Goal: Task Accomplishment & Management: Use online tool/utility

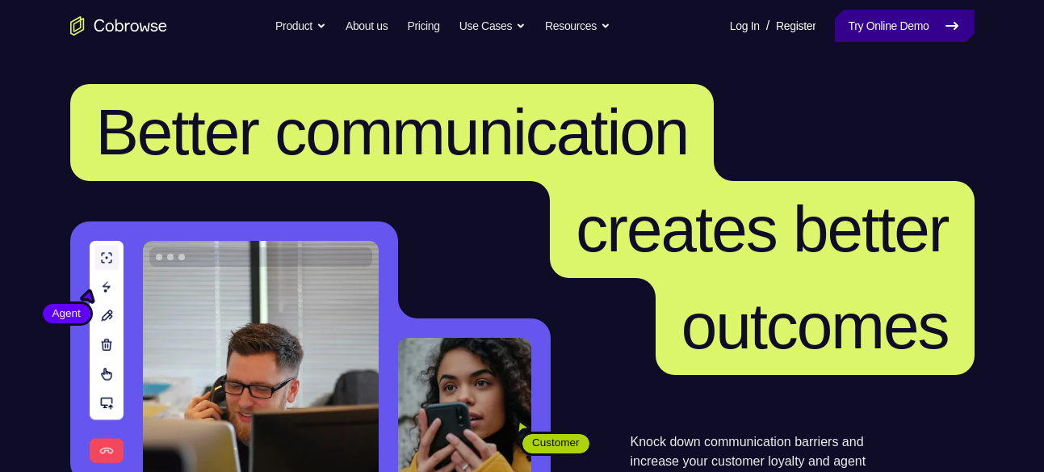
click at [858, 37] on link "Try Online Demo" at bounding box center [904, 26] width 139 height 32
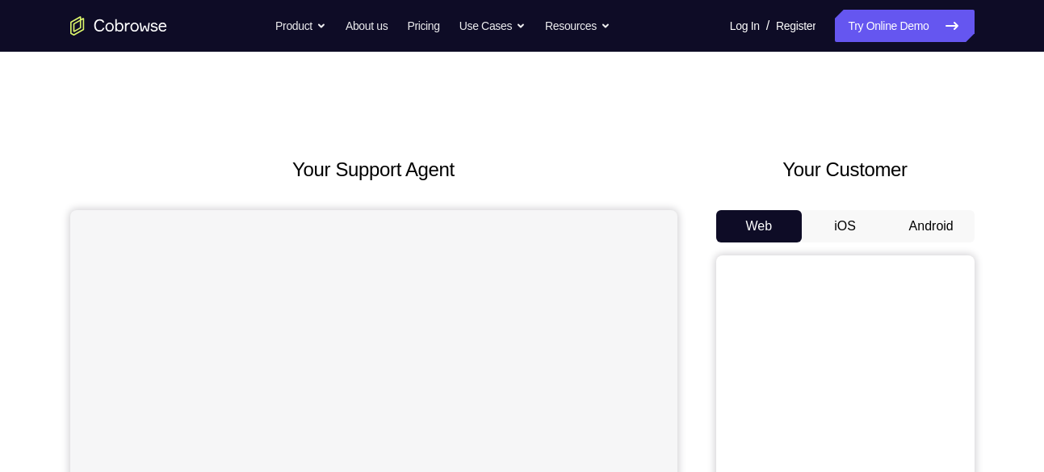
click at [934, 231] on button "Android" at bounding box center [931, 226] width 86 height 32
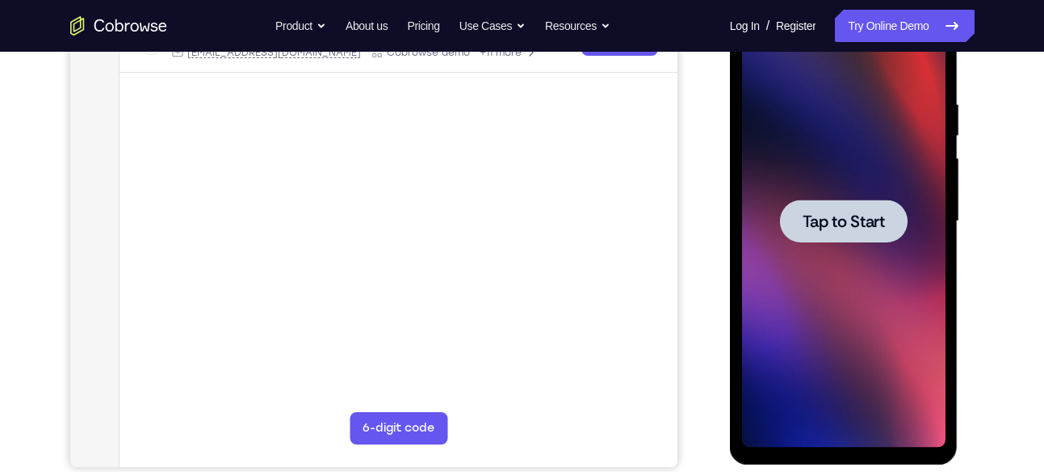
click at [910, 173] on div at bounding box center [844, 221] width 204 height 452
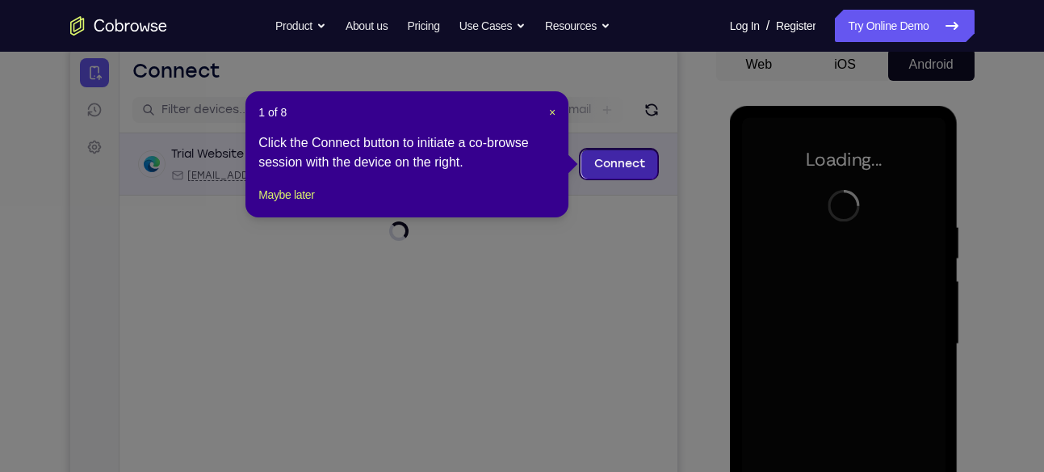
scroll to position [160, 0]
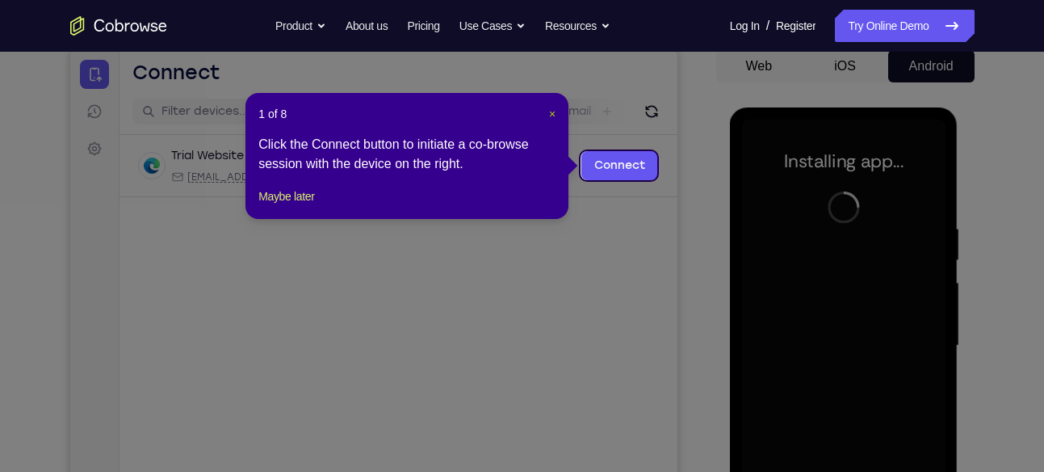
click at [552, 118] on span "×" at bounding box center [552, 113] width 6 height 13
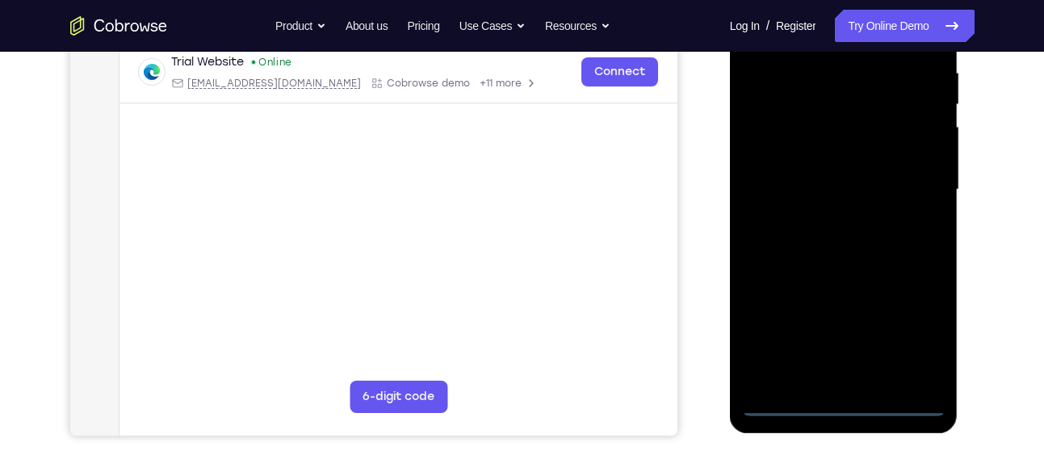
scroll to position [382, 0]
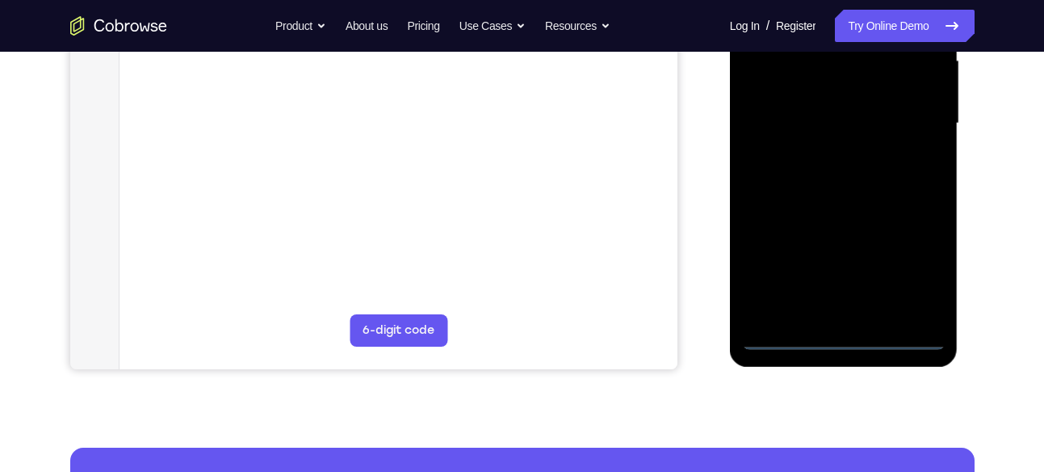
click at [846, 340] on div at bounding box center [844, 123] width 204 height 452
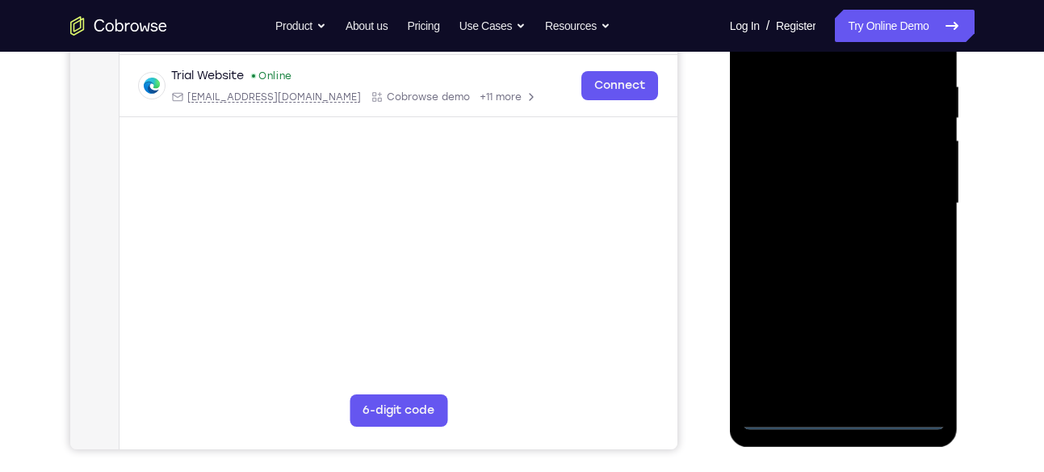
scroll to position [301, 0]
click at [917, 348] on div at bounding box center [844, 204] width 204 height 452
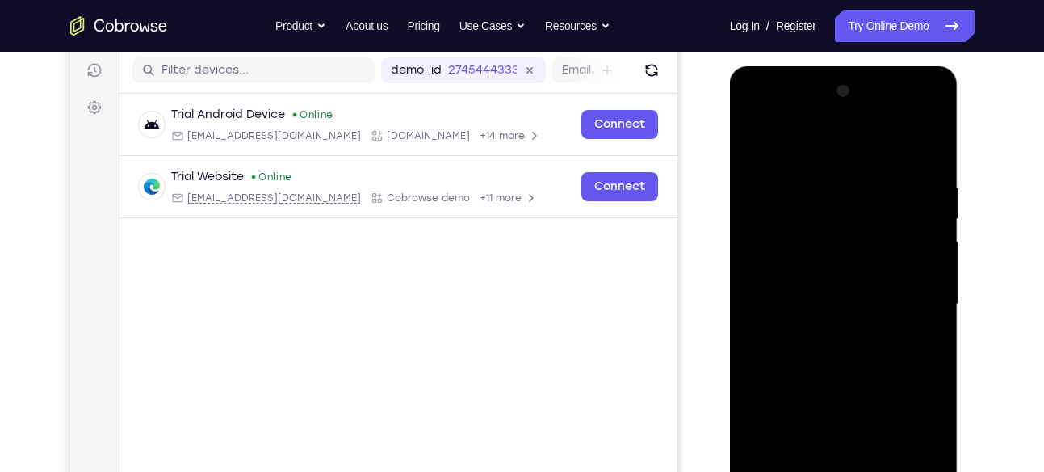
scroll to position [200, 0]
click at [755, 114] on div at bounding box center [844, 305] width 204 height 452
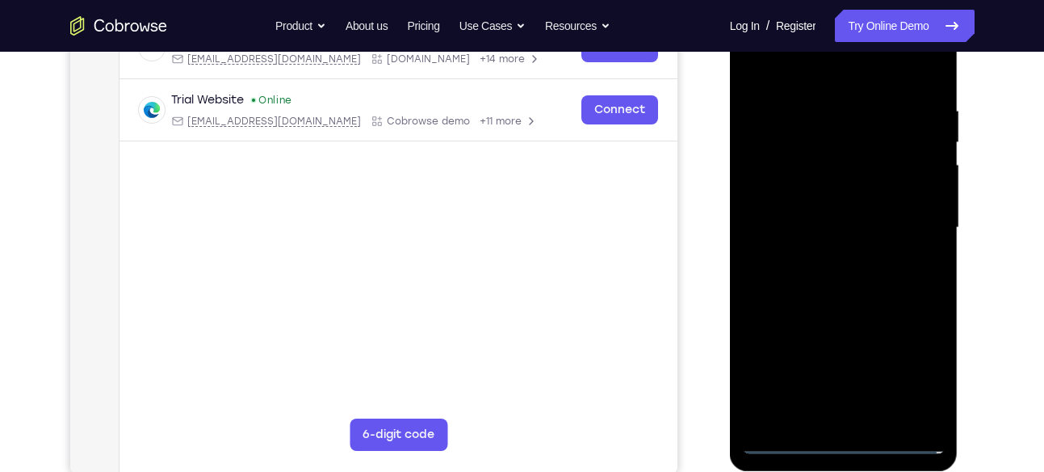
scroll to position [279, 0]
click at [910, 225] on div at bounding box center [844, 227] width 204 height 452
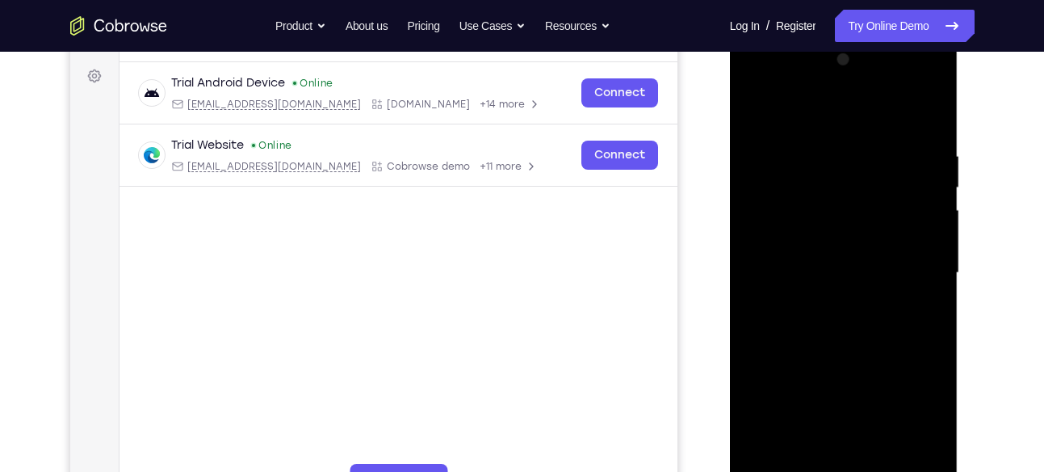
scroll to position [232, 0]
click at [832, 296] on div at bounding box center [844, 274] width 204 height 452
click at [829, 301] on div at bounding box center [844, 274] width 204 height 452
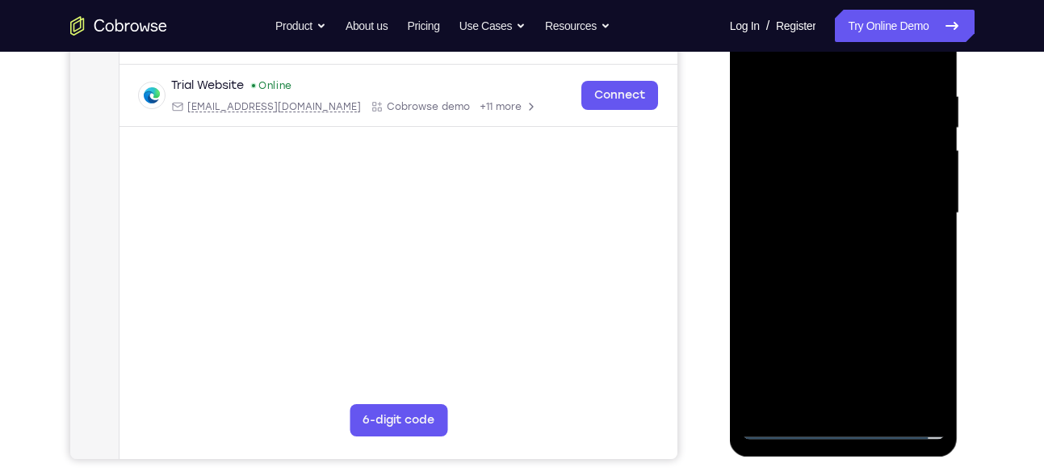
scroll to position [305, 0]
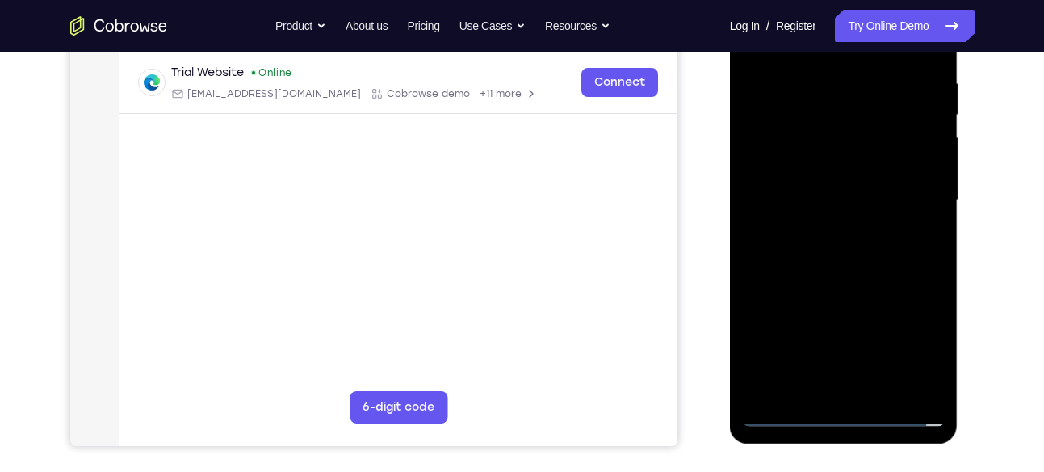
click at [780, 114] on div at bounding box center [844, 200] width 204 height 452
click at [787, 161] on div at bounding box center [844, 200] width 204 height 452
click at [776, 206] on div at bounding box center [844, 200] width 204 height 452
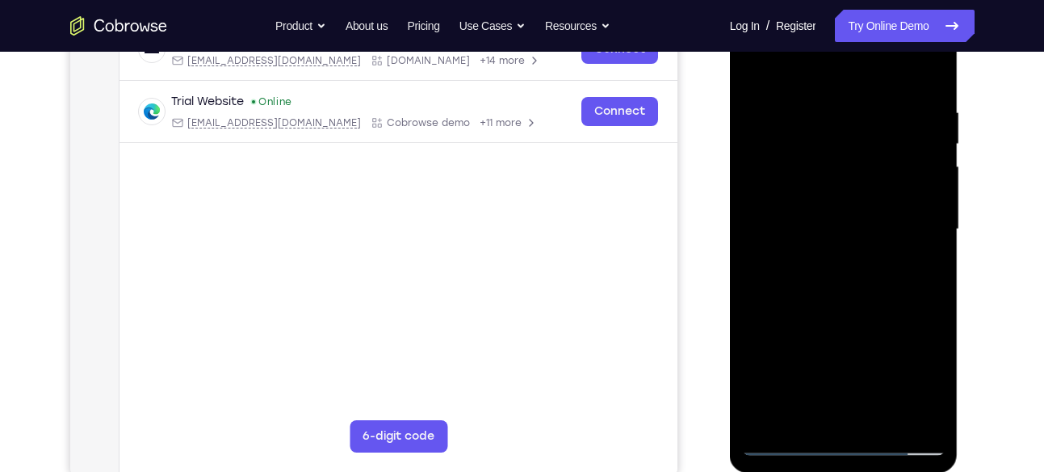
click at [921, 200] on div at bounding box center [844, 229] width 204 height 452
click at [813, 225] on div at bounding box center [844, 229] width 204 height 452
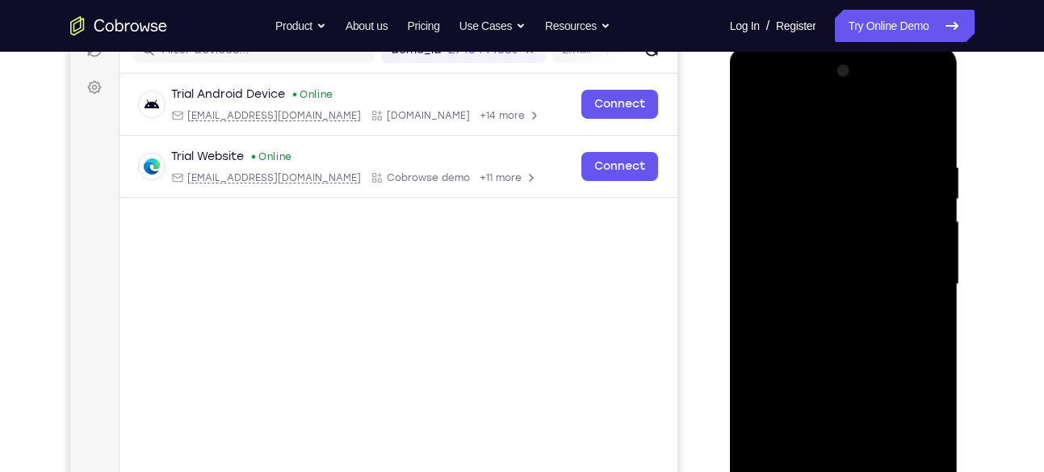
scroll to position [220, 0]
click at [883, 189] on div at bounding box center [844, 285] width 204 height 452
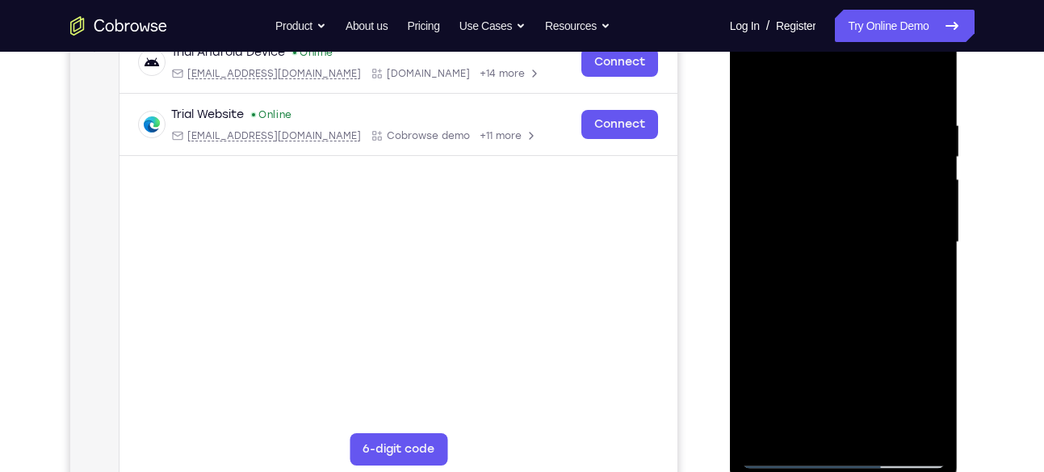
scroll to position [265, 0]
click at [933, 105] on div at bounding box center [844, 241] width 204 height 452
drag, startPoint x: 843, startPoint y: 320, endPoint x: 833, endPoint y: 271, distance: 50.2
click at [833, 271] on div at bounding box center [844, 241] width 204 height 452
click at [883, 430] on div at bounding box center [844, 241] width 204 height 452
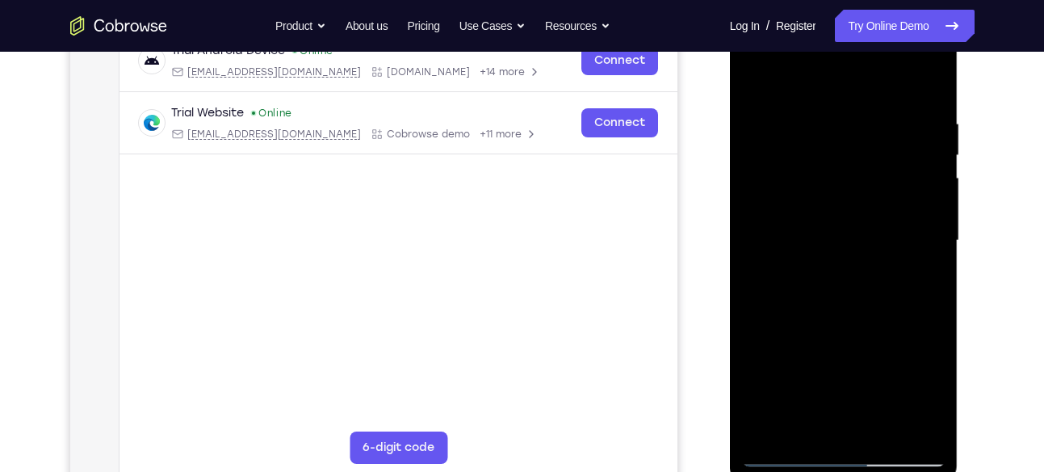
click at [847, 328] on div at bounding box center [844, 241] width 204 height 452
click at [857, 212] on div at bounding box center [844, 241] width 204 height 452
click at [944, 401] on div at bounding box center [844, 241] width 204 height 452
click at [939, 399] on div at bounding box center [844, 241] width 204 height 452
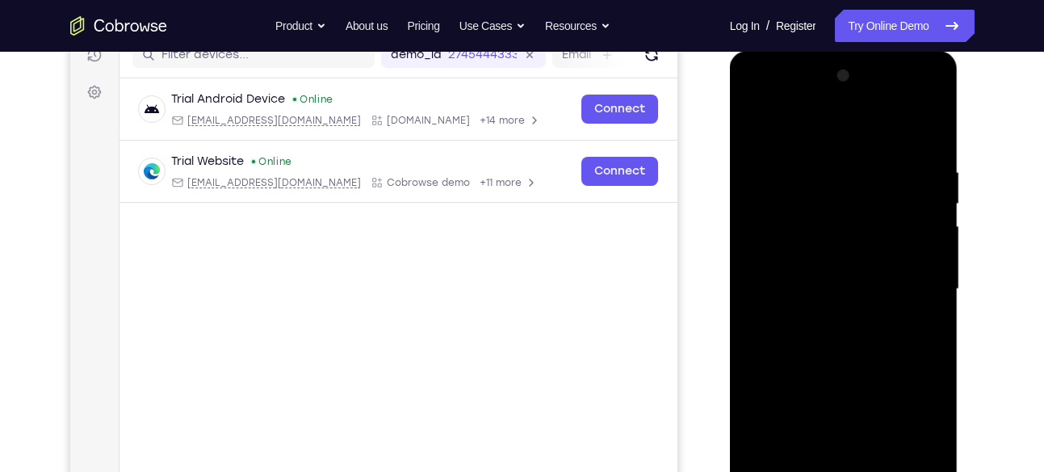
scroll to position [211, 0]
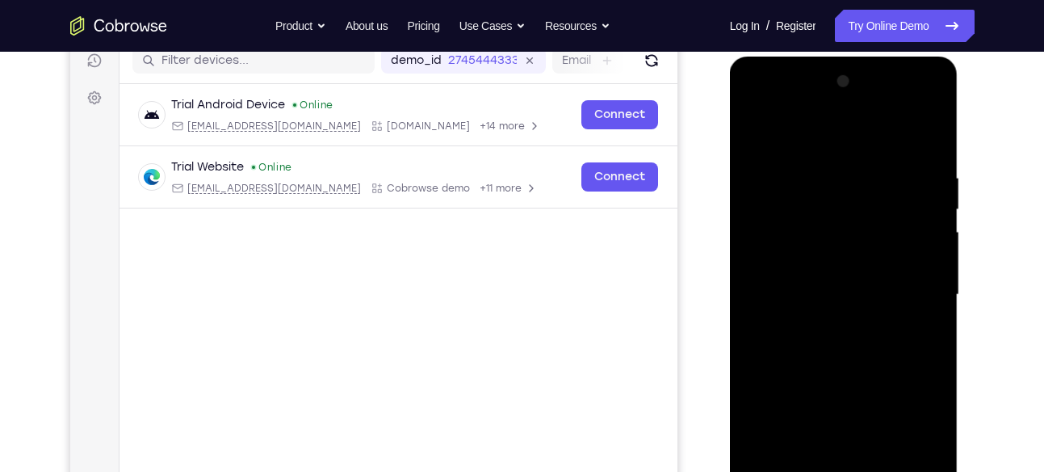
click at [753, 137] on div at bounding box center [844, 295] width 204 height 452
click at [818, 309] on div at bounding box center [844, 295] width 204 height 452
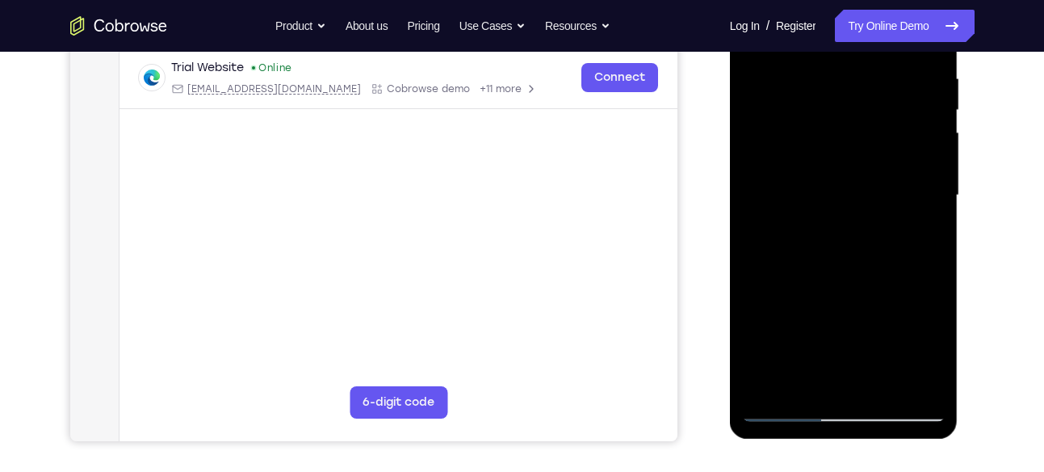
scroll to position [311, 0]
click at [809, 376] on div at bounding box center [844, 195] width 204 height 452
click at [922, 358] on div at bounding box center [844, 195] width 204 height 452
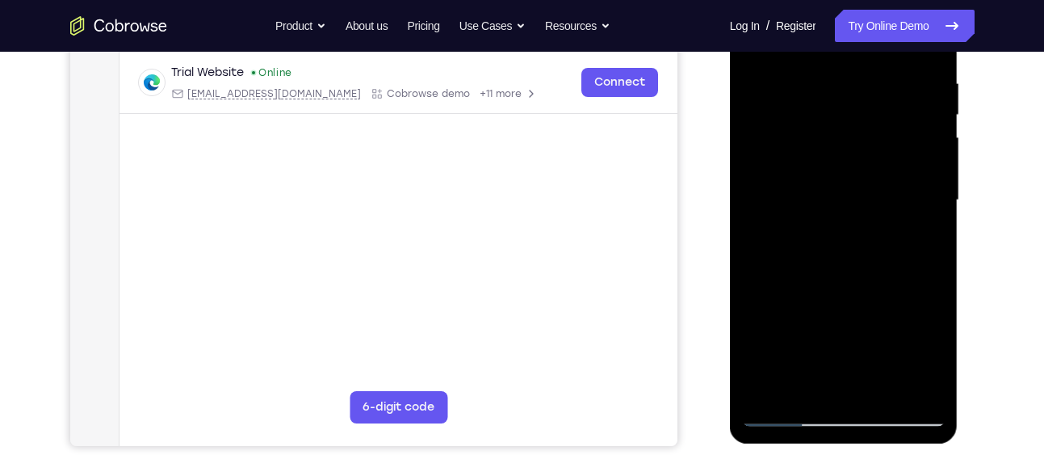
scroll to position [304, 0]
click at [773, 237] on div at bounding box center [844, 201] width 204 height 452
click at [805, 241] on div at bounding box center [844, 201] width 204 height 452
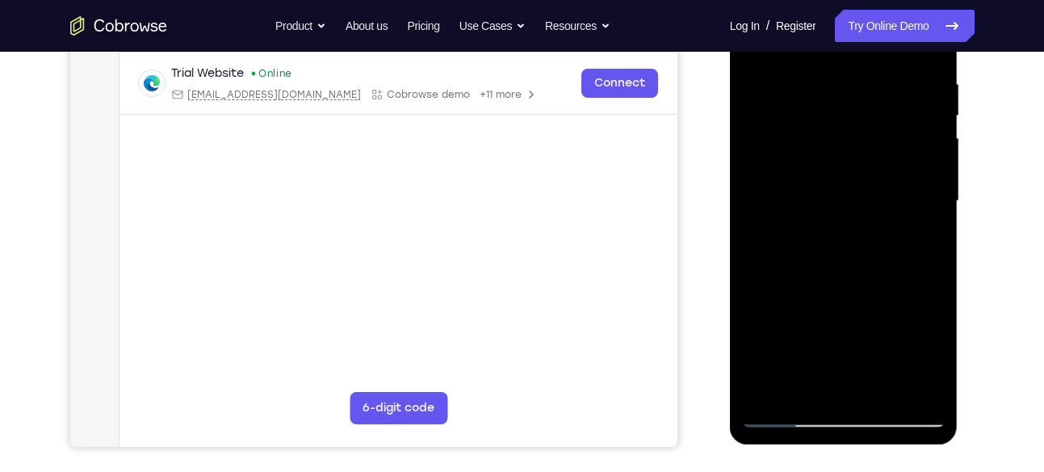
click at [800, 241] on div at bounding box center [844, 201] width 204 height 452
click at [763, 241] on div at bounding box center [844, 201] width 204 height 452
click at [780, 241] on div at bounding box center [844, 201] width 204 height 452
click at [773, 241] on div at bounding box center [844, 201] width 204 height 452
click at [933, 355] on div at bounding box center [844, 201] width 204 height 452
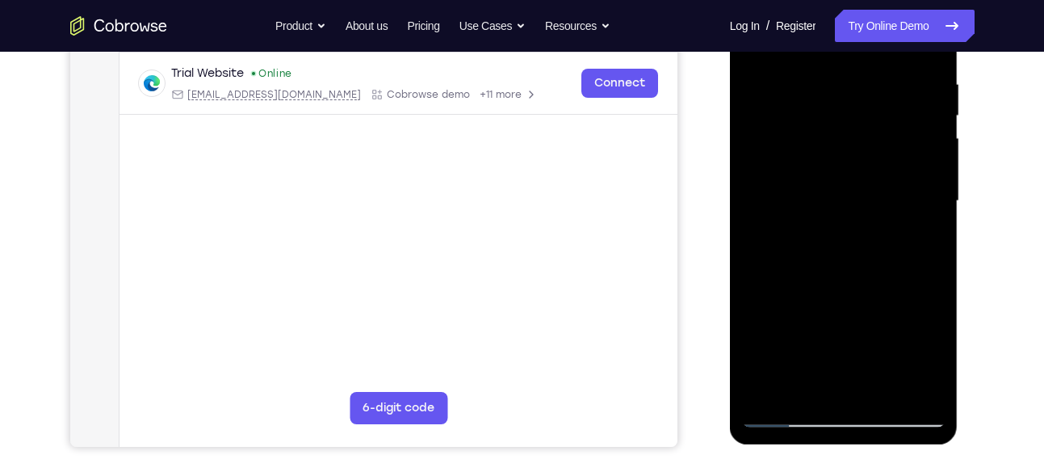
click at [933, 355] on div at bounding box center [844, 201] width 204 height 452
click at [777, 237] on div at bounding box center [844, 201] width 204 height 452
click at [927, 356] on div at bounding box center [844, 201] width 204 height 452
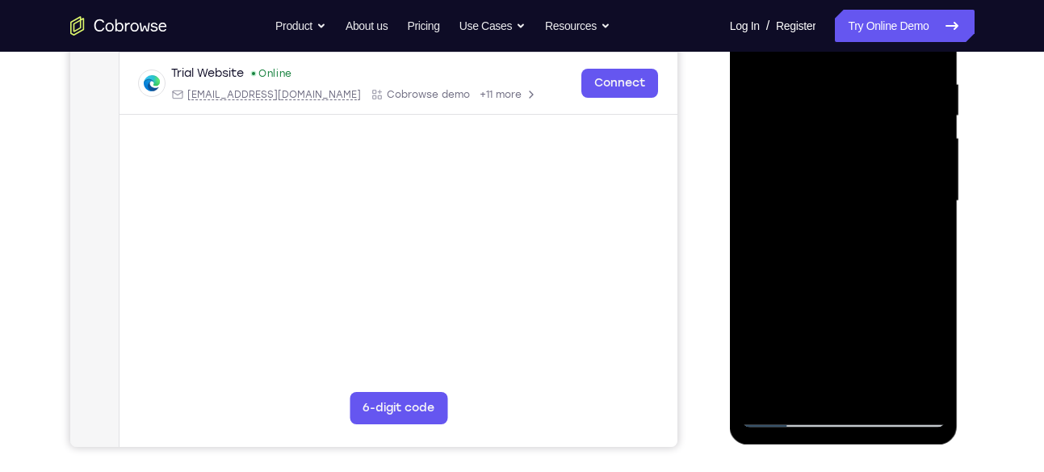
click at [927, 356] on div at bounding box center [844, 201] width 204 height 452
click at [921, 237] on div at bounding box center [844, 201] width 204 height 452
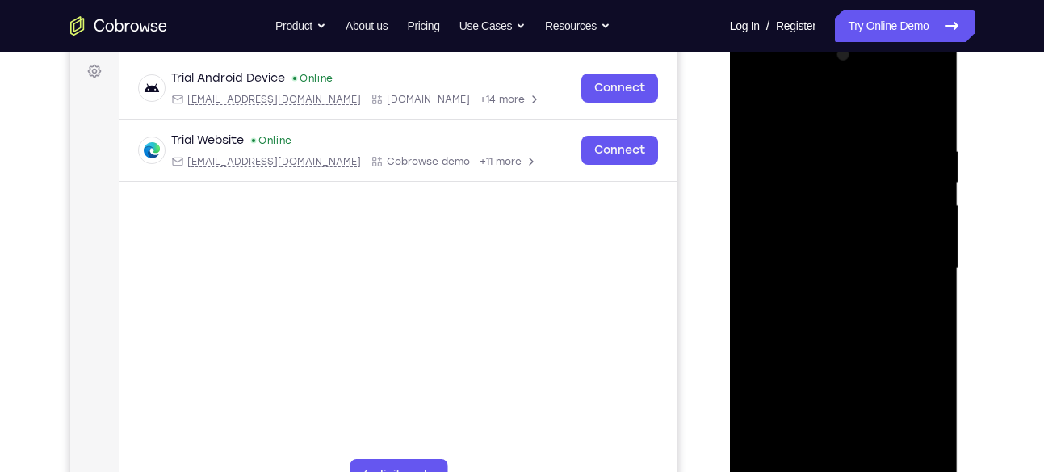
scroll to position [237, 0]
click at [759, 111] on div at bounding box center [844, 269] width 204 height 452
click at [821, 132] on div at bounding box center [844, 269] width 204 height 452
click at [942, 231] on div at bounding box center [844, 269] width 204 height 452
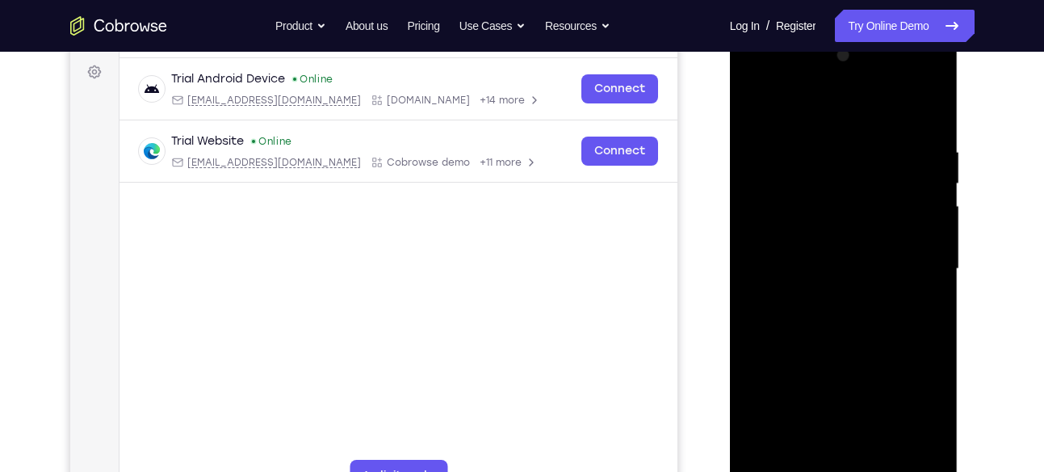
click at [932, 218] on div at bounding box center [844, 269] width 204 height 452
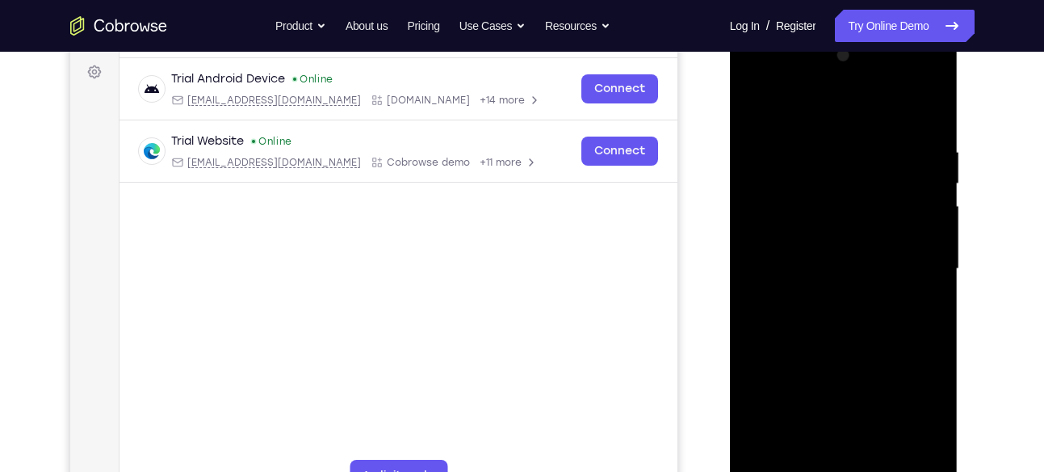
click at [922, 113] on div at bounding box center [844, 269] width 204 height 452
